Goal: Task Accomplishment & Management: Complete application form

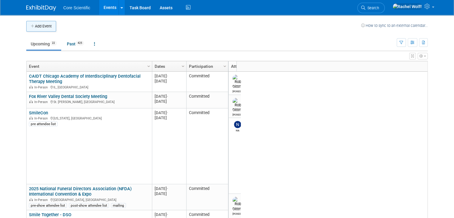
click at [26, 30] on button "Add Event" at bounding box center [41, 26] width 30 height 11
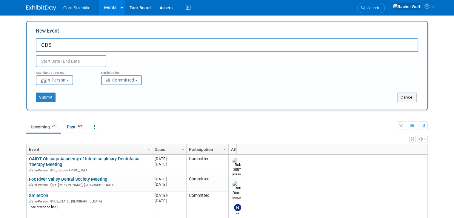
type input "CDS"
click at [76, 63] on input "text" at bounding box center [71, 61] width 70 height 12
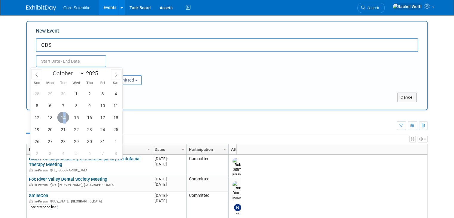
click at [64, 116] on span "14" at bounding box center [63, 118] width 12 height 12
type input "[DATE] to [DATE]"
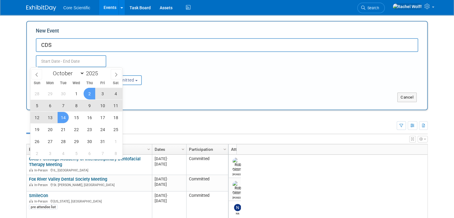
type input "[DATE] to [DATE]"
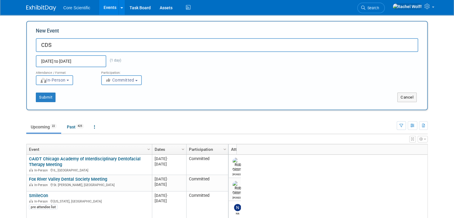
click at [118, 61] on div "[DATE] to [DATE] (1 day)" at bounding box center [81, 61] width 101 height 12
click at [101, 38] on input "CDS" at bounding box center [227, 45] width 382 height 14
click at [118, 47] on input "CDS [GEOGRAPHIC_DATA]" at bounding box center [227, 45] width 382 height 14
click at [71, 42] on input "CDS [GEOGRAPHIC_DATA] Meeting" at bounding box center [227, 45] width 382 height 14
drag, startPoint x: 113, startPoint y: 44, endPoint x: 47, endPoint y: 46, distance: 65.7
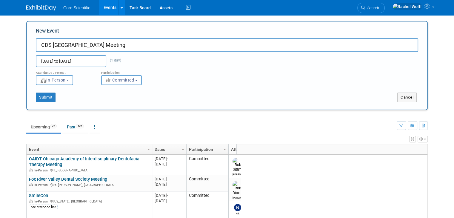
click at [47, 46] on input "CDS [GEOGRAPHIC_DATA] Meeting" at bounding box center [227, 45] width 382 height 14
paste input "CDS [GEOGRAPHIC_DATA]"
click at [57, 45] on input "CDS CDS North Suburban" at bounding box center [227, 45] width 382 height 14
click at [86, 46] on input "CDS [GEOGRAPHIC_DATA]" at bounding box center [227, 45] width 382 height 14
type input "CDS North Suburban Meeting"
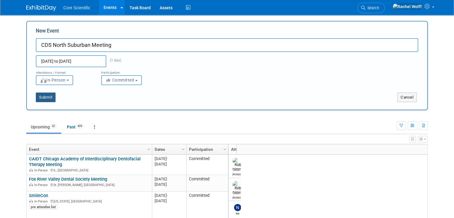
click at [41, 95] on button "Submit" at bounding box center [46, 98] width 20 height 10
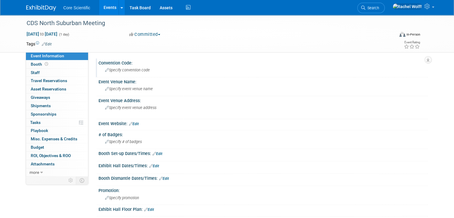
click at [121, 70] on span "Specify convention code" at bounding box center [127, 70] width 45 height 4
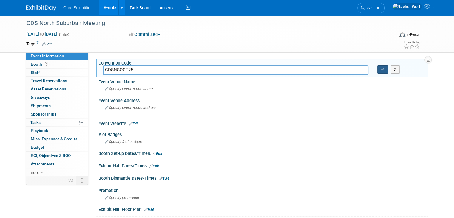
type input "CDSNSOCT25"
click at [384, 70] on icon "button" at bounding box center [383, 69] width 4 height 4
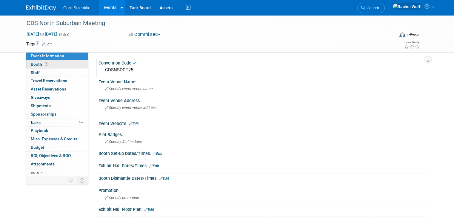
drag, startPoint x: 42, startPoint y: 64, endPoint x: 64, endPoint y: 66, distance: 21.8
click at [45, 64] on icon at bounding box center [46, 63] width 3 height 3
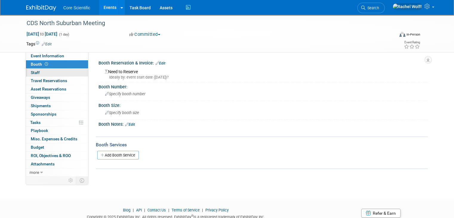
click at [31, 72] on span "Staff 0" at bounding box center [35, 72] width 9 height 5
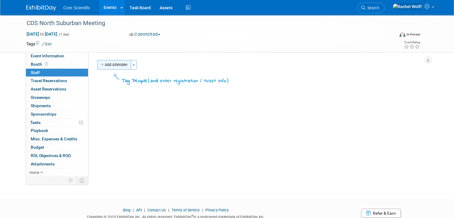
click at [111, 68] on button "Add Attendee" at bounding box center [114, 65] width 34 height 10
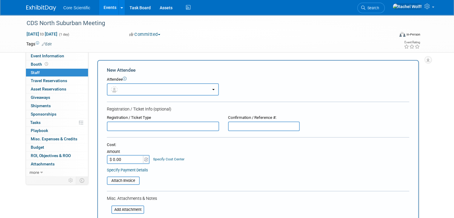
click at [146, 91] on button "button" at bounding box center [163, 89] width 112 height 12
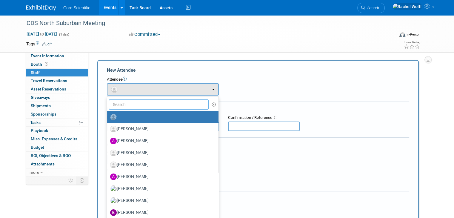
click at [142, 105] on input "text" at bounding box center [159, 104] width 100 height 10
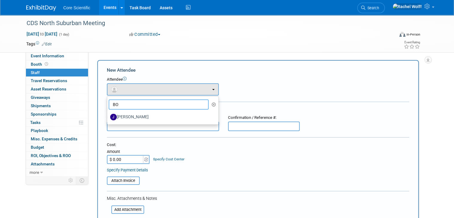
type input "B"
type input "ROBER"
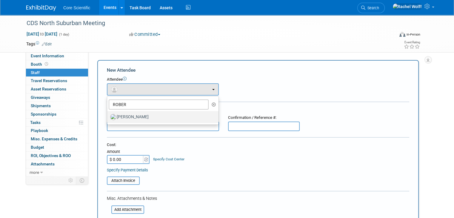
click at [142, 118] on label "Robert Dittmann" at bounding box center [161, 117] width 102 height 10
click at [108, 118] on input "Robert Dittmann" at bounding box center [106, 116] width 4 height 4
select select "0b187db6-b03f-40e5-ac82-0cf0360676f1"
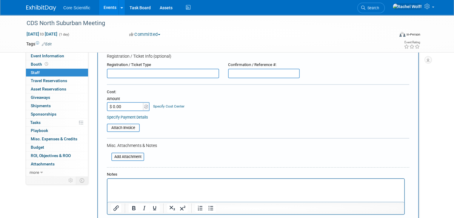
scroll to position [119, 0]
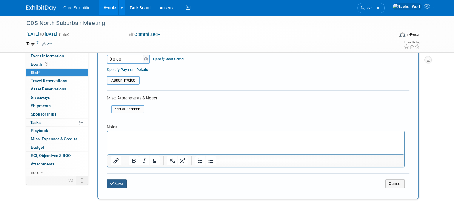
click at [114, 181] on button "Save" at bounding box center [117, 183] width 20 height 8
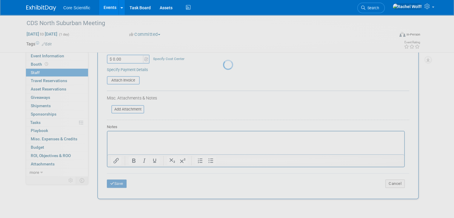
scroll to position [22, 0]
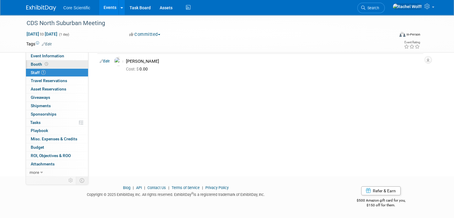
click at [64, 66] on link "Booth" at bounding box center [57, 64] width 62 height 8
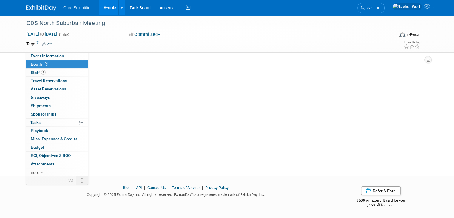
scroll to position [0, 0]
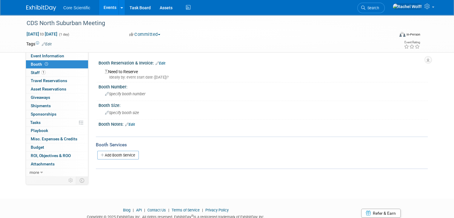
click at [157, 63] on link "Edit" at bounding box center [160, 63] width 10 height 4
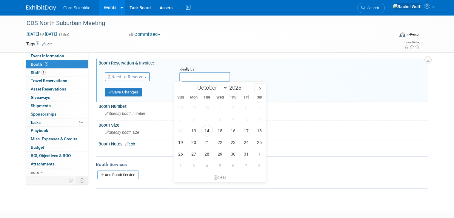
click at [182, 76] on input "text" at bounding box center [204, 77] width 51 height 10
click at [129, 78] on span "Need to Reserve" at bounding box center [126, 76] width 36 height 5
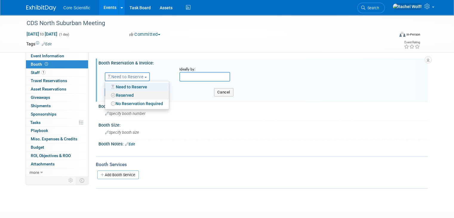
click at [127, 95] on link "Reserved" at bounding box center [137, 95] width 64 height 8
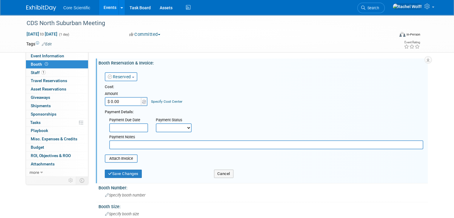
click at [131, 99] on input "$ 0.00" at bounding box center [123, 101] width 37 height 9
type input "$ 600.00"
click at [214, 107] on div "Cost: Amount $ 600.00 Specify Cost Center Cost Center -- Not Specified --" at bounding box center [264, 116] width 318 height 65
click at [127, 172] on button "Save Changes" at bounding box center [123, 174] width 37 height 8
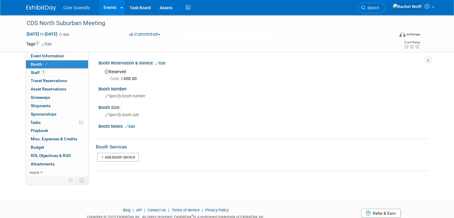
click at [155, 64] on icon at bounding box center [157, 63] width 4 height 4
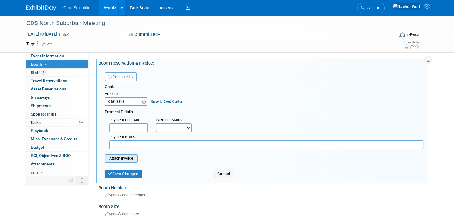
click at [120, 158] on input "file" at bounding box center [101, 158] width 71 height 7
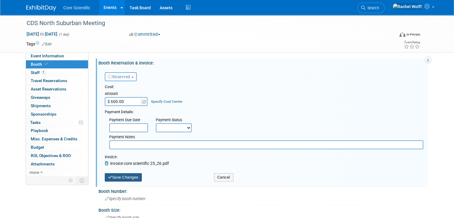
click at [117, 177] on button "Save Changes" at bounding box center [123, 177] width 37 height 8
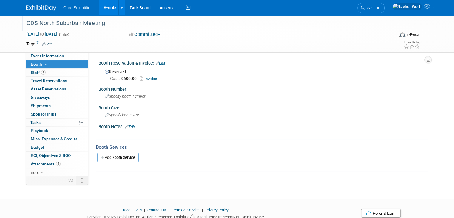
click at [80, 22] on div "CDS North Suburban Meeting" at bounding box center [205, 23] width 362 height 11
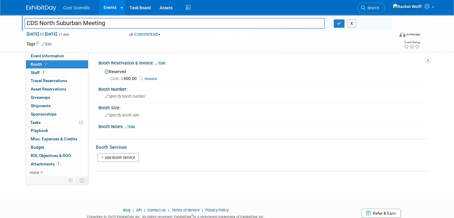
click at [78, 22] on input "CDS North Suburban Meeting" at bounding box center [174, 23] width 300 height 10
type input "CDS North Suburban Branch Meeting"
click at [342, 26] on button "button" at bounding box center [339, 23] width 11 height 8
